Goal: Find specific page/section: Find specific page/section

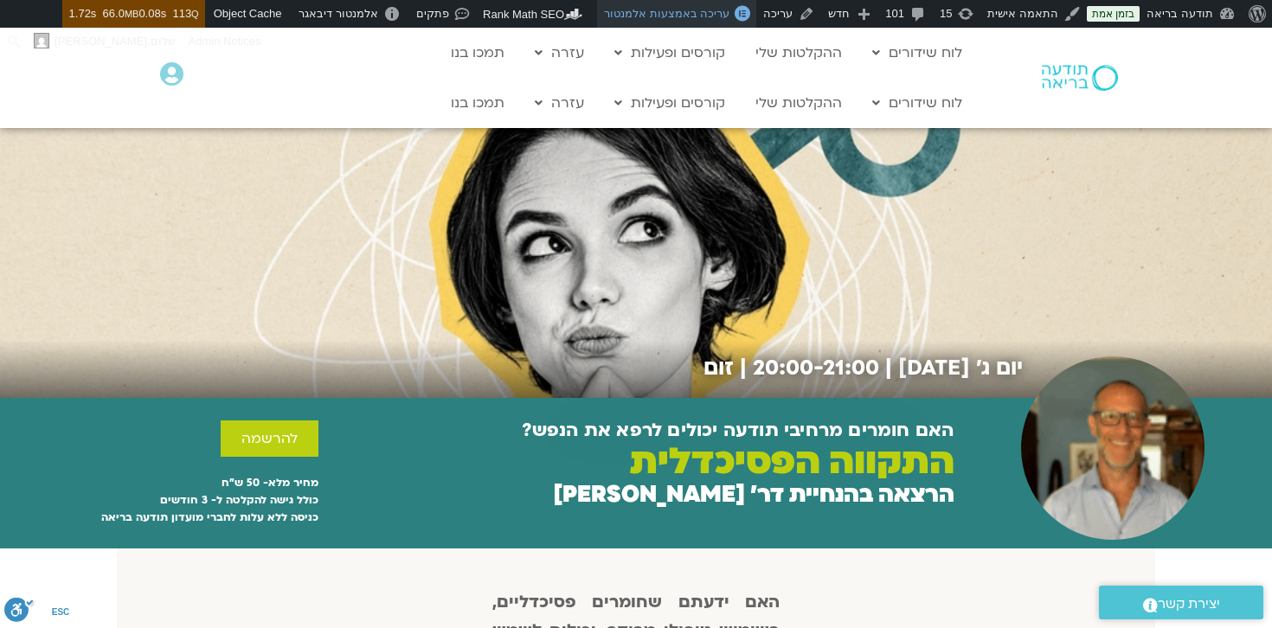
click at [703, 14] on span "עריכה באמצעות אלמנטור" at bounding box center [666, 13] width 125 height 13
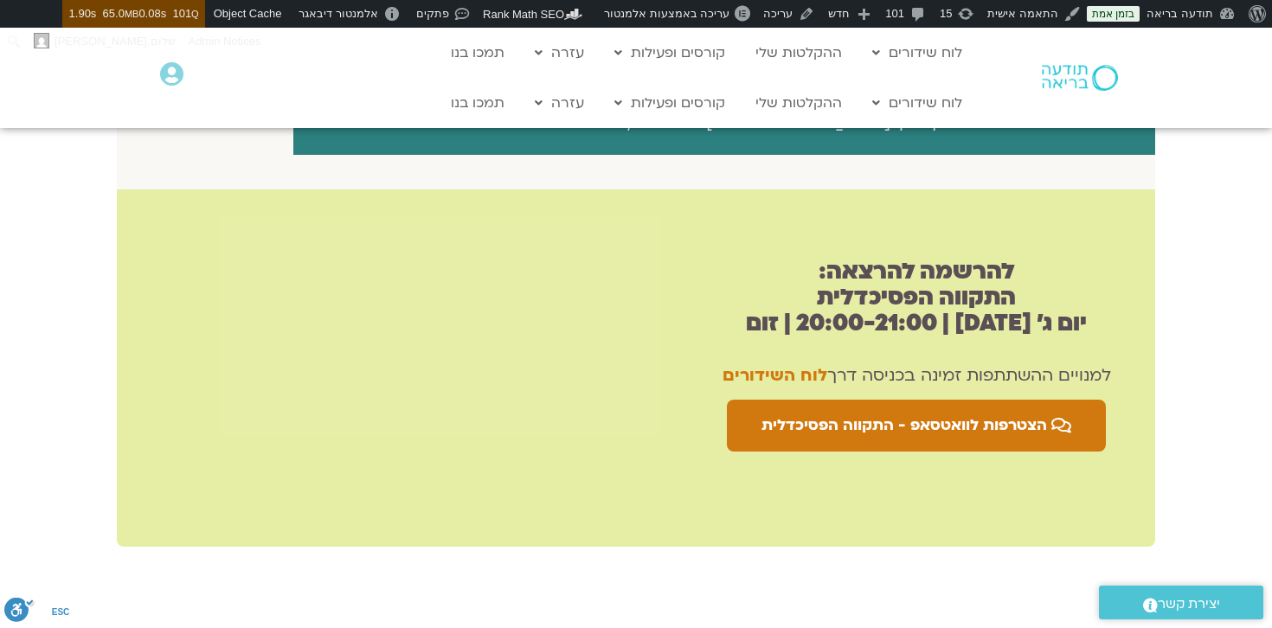
scroll to position [886, 0]
